Goal: Task Accomplishment & Management: Use online tool/utility

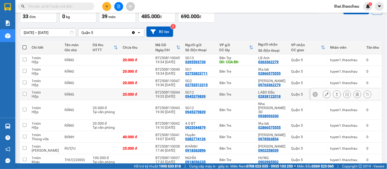
scroll to position [57, 0]
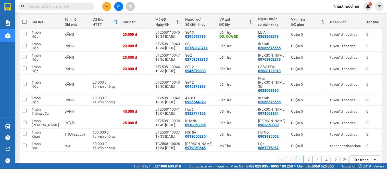
click at [359, 157] on div "10 / trang" at bounding box center [361, 159] width 16 height 5
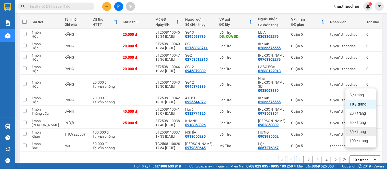
click at [357, 133] on span "80 / trang" at bounding box center [358, 131] width 16 height 5
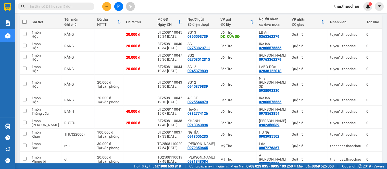
click at [24, 21] on span at bounding box center [24, 22] width 4 height 4
click at [24, 19] on input "checkbox" at bounding box center [24, 19] width 0 height 0
checkbox input "true"
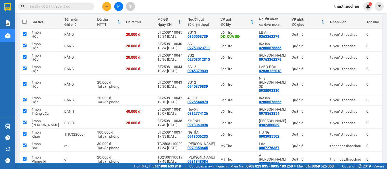
checkbox input "true"
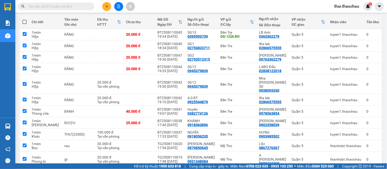
checkbox input "true"
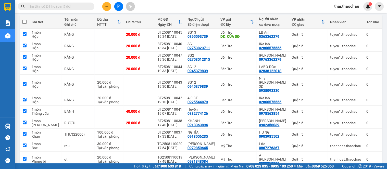
checkbox input "true"
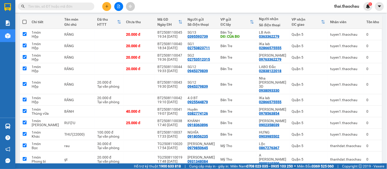
checkbox input "true"
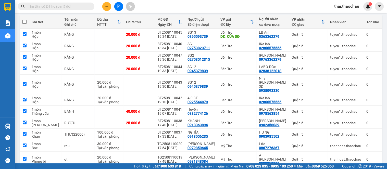
checkbox input "true"
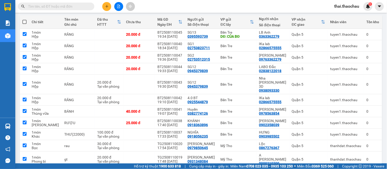
checkbox input "true"
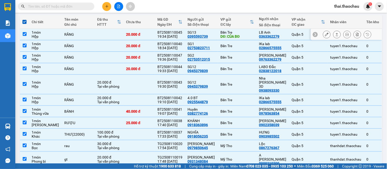
click at [25, 34] on input "checkbox" at bounding box center [25, 34] width 4 height 4
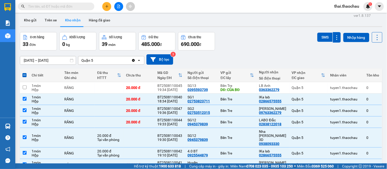
scroll to position [0, 0]
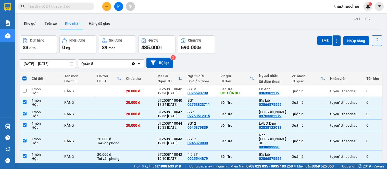
click at [24, 78] on span at bounding box center [24, 79] width 4 height 4
click at [24, 76] on input "checkbox" at bounding box center [24, 76] width 0 height 0
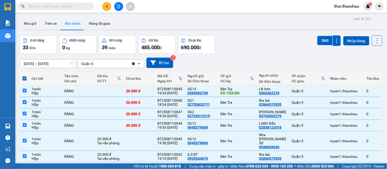
click at [24, 78] on span at bounding box center [24, 79] width 4 height 4
click at [24, 76] on input "checkbox" at bounding box center [24, 76] width 0 height 0
checkbox input "false"
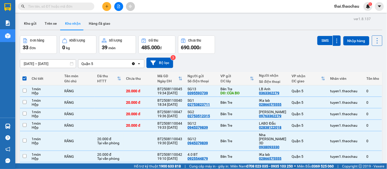
checkbox input "false"
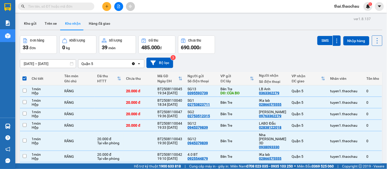
checkbox input "false"
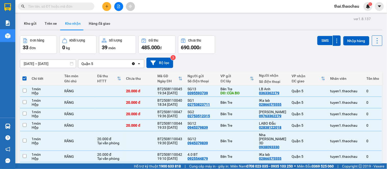
checkbox input "false"
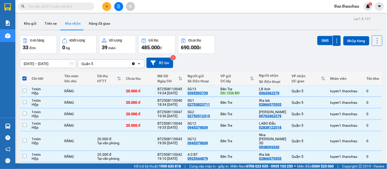
checkbox input "false"
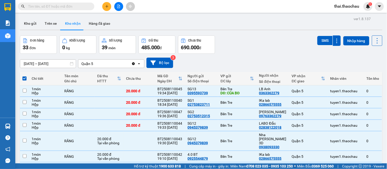
checkbox input "false"
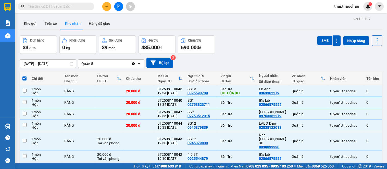
checkbox input "false"
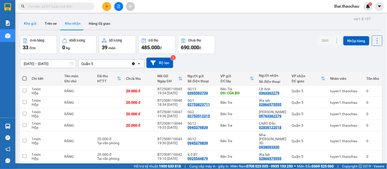
click at [32, 25] on button "Kho gửi" at bounding box center [30, 23] width 21 height 12
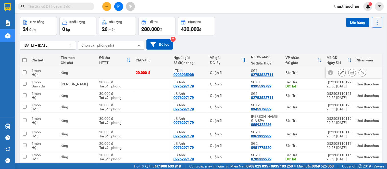
scroll to position [28, 0]
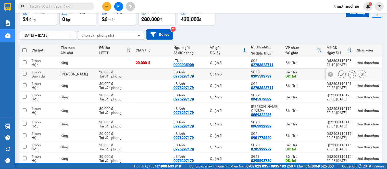
click at [23, 73] on input "checkbox" at bounding box center [25, 74] width 4 height 4
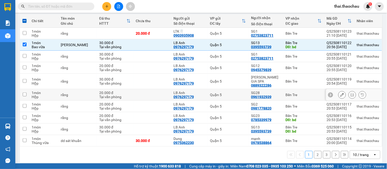
scroll to position [58, 0]
click at [361, 152] on div "10 / trang" at bounding box center [361, 154] width 16 height 5
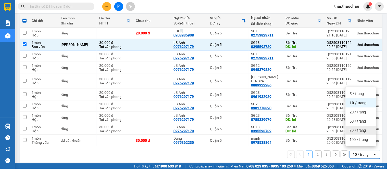
click at [358, 132] on span "80 / trang" at bounding box center [358, 130] width 16 height 5
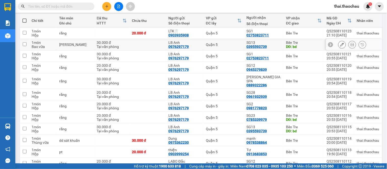
click at [26, 44] on input "checkbox" at bounding box center [25, 44] width 4 height 4
checkbox input "true"
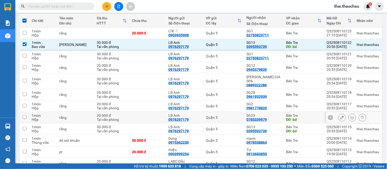
click at [25, 115] on input "checkbox" at bounding box center [25, 117] width 4 height 4
checkbox input "true"
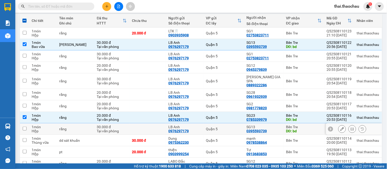
click at [24, 127] on input "checkbox" at bounding box center [25, 129] width 4 height 4
checkbox input "true"
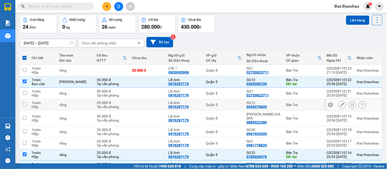
scroll to position [0, 0]
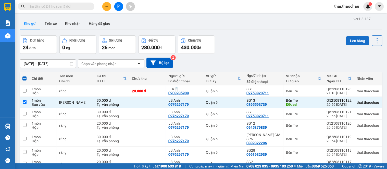
click at [356, 41] on button "Lên hàng" at bounding box center [357, 40] width 23 height 9
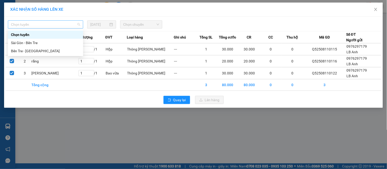
click at [52, 26] on span "Chọn tuyến" at bounding box center [45, 25] width 69 height 8
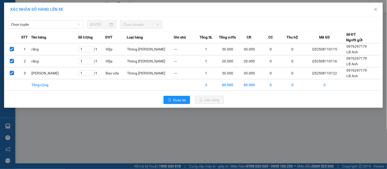
click at [225, 19] on div "[PERSON_NAME] [DATE] [PERSON_NAME]" at bounding box center [193, 23] width 376 height 11
click at [376, 10] on icon "close" at bounding box center [375, 9] width 3 height 3
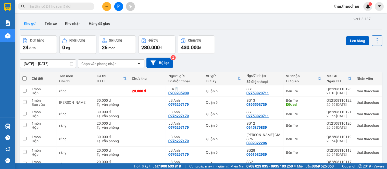
click at [24, 78] on span at bounding box center [24, 79] width 4 height 4
click at [24, 76] on input "checkbox" at bounding box center [24, 76] width 0 height 0
checkbox input "true"
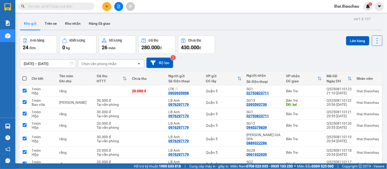
checkbox input "true"
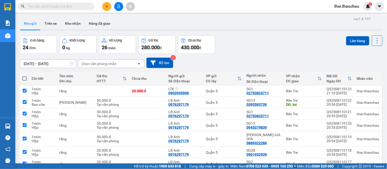
checkbox input "true"
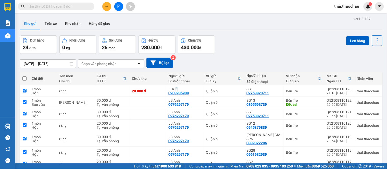
checkbox input "true"
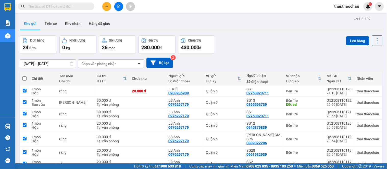
checkbox input "true"
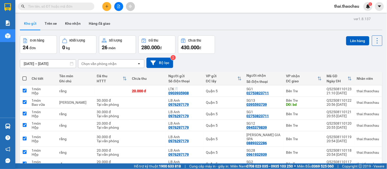
checkbox input "true"
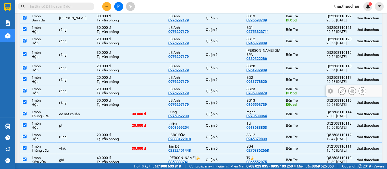
scroll to position [85, 0]
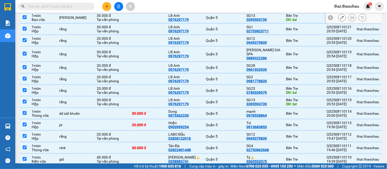
click at [24, 16] on input "checkbox" at bounding box center [25, 17] width 4 height 4
checkbox input "false"
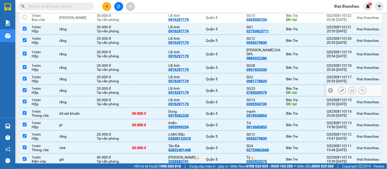
click at [24, 85] on td at bounding box center [24, 90] width 9 height 11
checkbox input "false"
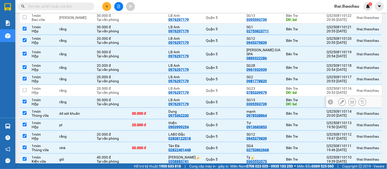
click at [23, 100] on input "checkbox" at bounding box center [25, 102] width 4 height 4
checkbox input "false"
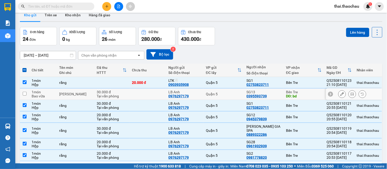
scroll to position [0, 0]
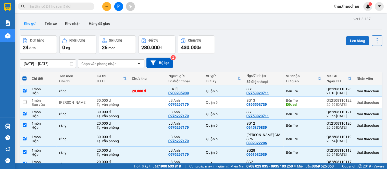
click at [352, 39] on button "Lên hàng" at bounding box center [357, 40] width 23 height 9
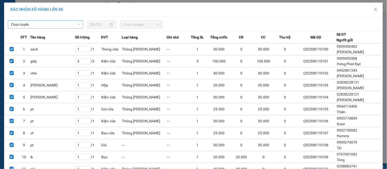
click at [43, 24] on span "Chọn tuyến" at bounding box center [45, 25] width 69 height 8
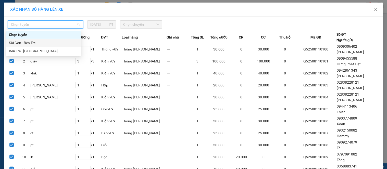
click at [19, 42] on div "Sài Gòn - Bến Tre" at bounding box center [43, 43] width 69 height 6
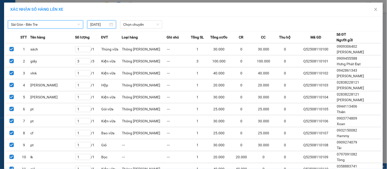
click at [100, 25] on input "[DATE]" at bounding box center [99, 25] width 18 height 6
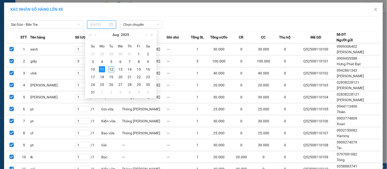
click at [109, 70] on div "12" at bounding box center [111, 69] width 6 height 6
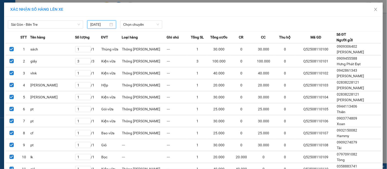
type input "[DATE]"
click at [131, 24] on span "Chọn chuyến" at bounding box center [141, 25] width 36 height 8
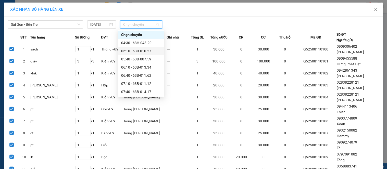
click at [132, 51] on div "05:10 - 63B-010.27" at bounding box center [141, 51] width 40 height 6
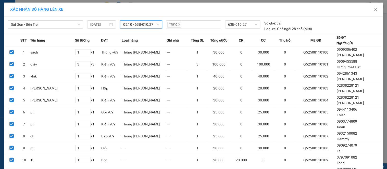
click at [132, 23] on span "05:10 - 63B-010.27" at bounding box center [141, 25] width 36 height 8
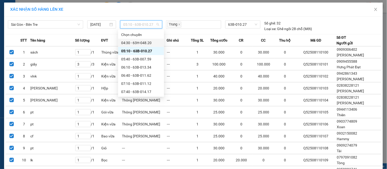
click at [131, 43] on div "04:30 - 63H-048.20" at bounding box center [141, 43] width 40 height 6
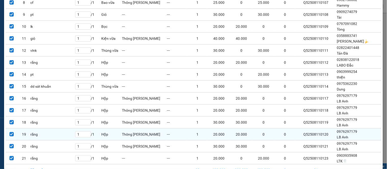
scroll to position [164, 0]
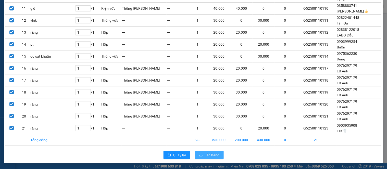
click at [205, 156] on span "Lên hàng" at bounding box center [212, 155] width 15 height 6
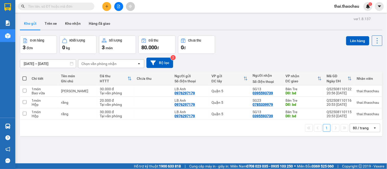
click at [24, 78] on span at bounding box center [24, 79] width 4 height 4
click at [24, 76] on input "checkbox" at bounding box center [24, 76] width 0 height 0
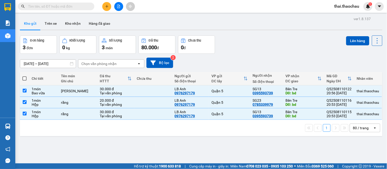
checkbox input "true"
click at [352, 41] on button "Lên hàng" at bounding box center [357, 40] width 23 height 9
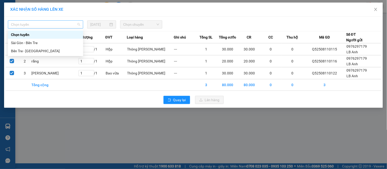
click at [22, 26] on span "Chọn tuyến" at bounding box center [45, 25] width 69 height 8
click at [22, 42] on div "Sài Gòn - Bến Tre" at bounding box center [45, 43] width 69 height 6
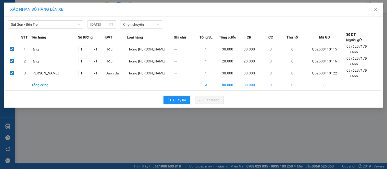
click at [94, 20] on div "[GEOGRAPHIC_DATA] - Bến Tre [DATE] [PERSON_NAME]" at bounding box center [193, 23] width 376 height 11
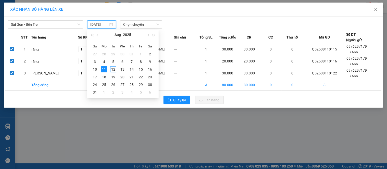
click at [94, 26] on input "[DATE]" at bounding box center [99, 25] width 18 height 6
click at [113, 69] on div "12" at bounding box center [113, 69] width 6 height 6
type input "[DATE]"
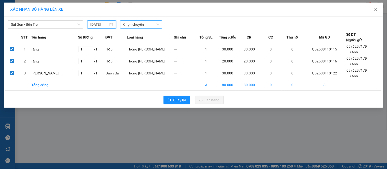
click at [141, 24] on span "Chọn chuyến" at bounding box center [141, 25] width 36 height 8
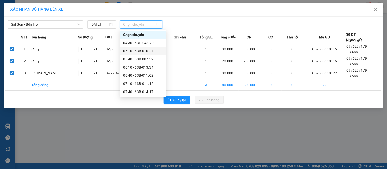
click at [136, 51] on div "05:10 - 63B-010.27" at bounding box center [143, 51] width 40 height 6
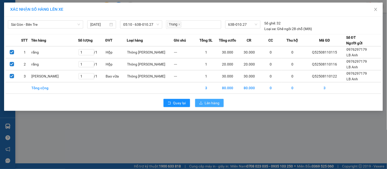
click at [209, 103] on span "Lên hàng" at bounding box center [212, 103] width 15 height 6
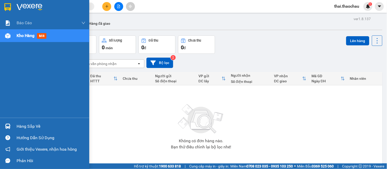
click at [6, 126] on img at bounding box center [7, 126] width 5 height 5
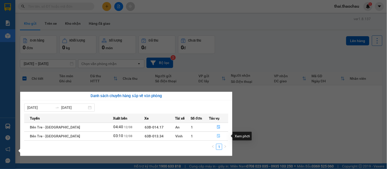
click at [217, 137] on icon "file-done" at bounding box center [219, 136] width 4 height 4
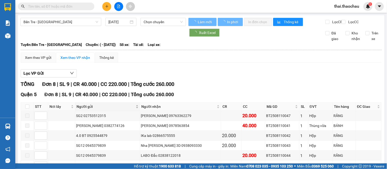
type input "[DATE]"
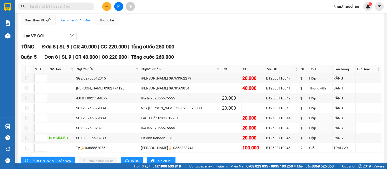
scroll to position [58, 0]
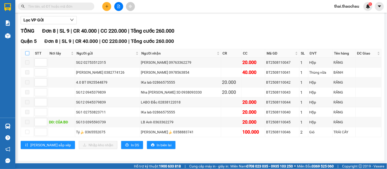
click at [27, 53] on input "checkbox" at bounding box center [27, 53] width 4 height 4
checkbox input "true"
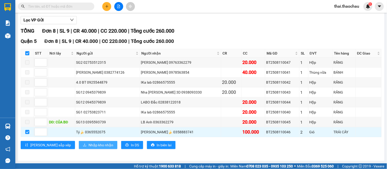
click at [89, 146] on span "Nhập kho nhận" at bounding box center [101, 145] width 25 height 6
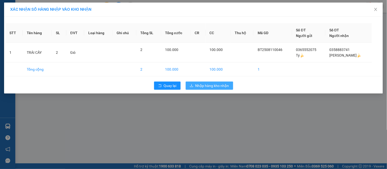
click at [217, 84] on span "Nhập hàng kho nhận" at bounding box center [212, 86] width 34 height 6
